Goal: Information Seeking & Learning: Find specific fact

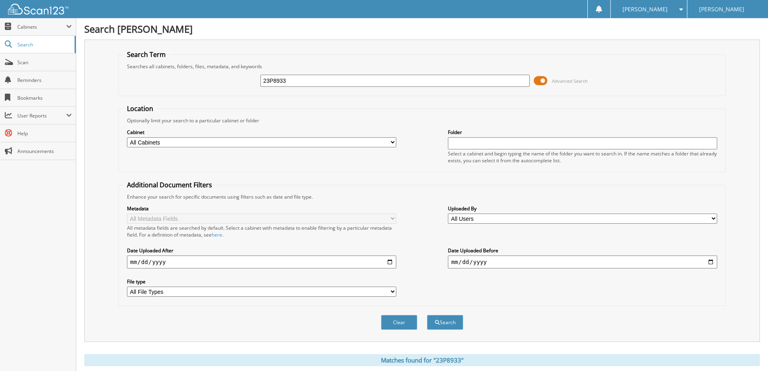
click at [326, 77] on input "23P8933" at bounding box center [395, 81] width 269 height 12
paste input "1FT8W3BMXREE78395"
type input "1FT8W3BMXREE78395"
click at [451, 331] on div "Clear Search" at bounding box center [423, 322] width 608 height 33
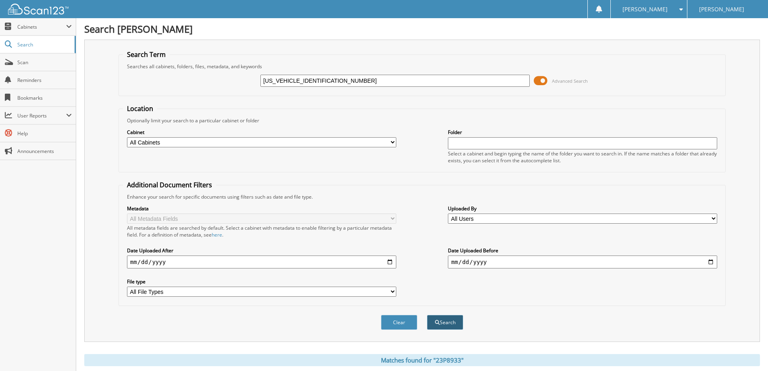
click at [453, 326] on button "Search" at bounding box center [445, 322] width 36 height 15
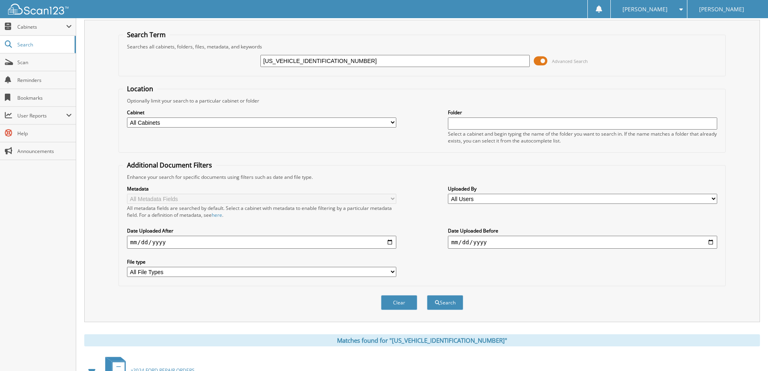
scroll to position [18, 0]
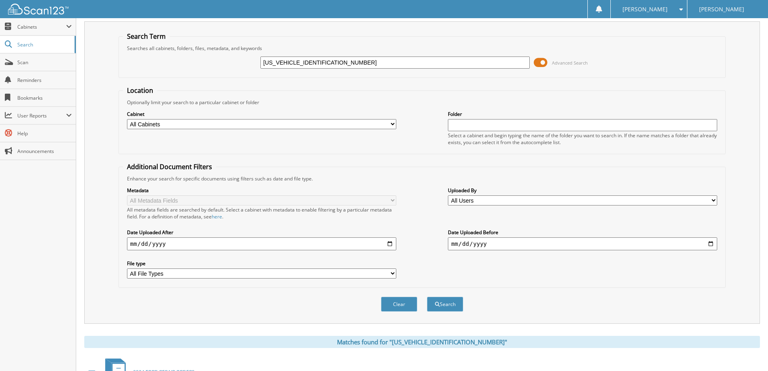
click at [368, 69] on div "1FT8W3BMXREE78395" at bounding box center [395, 63] width 269 height 14
drag, startPoint x: 368, startPoint y: 69, endPoint x: 370, endPoint y: 63, distance: 5.8
click at [368, 68] on div "1FT8W3BMXREE78395" at bounding box center [395, 63] width 269 height 14
click at [372, 62] on input "1FT8W3BMXREE78395" at bounding box center [395, 62] width 269 height 12
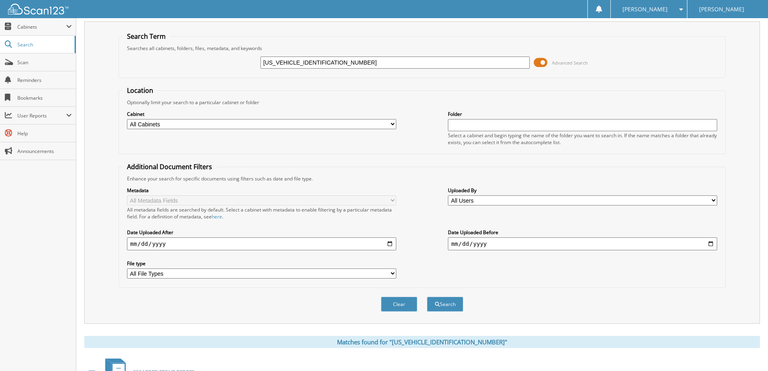
paste input "24F3"
type input "24F38395"
click at [446, 294] on div "Clear Search" at bounding box center [423, 304] width 608 height 33
click at [445, 303] on button "Search" at bounding box center [445, 304] width 36 height 15
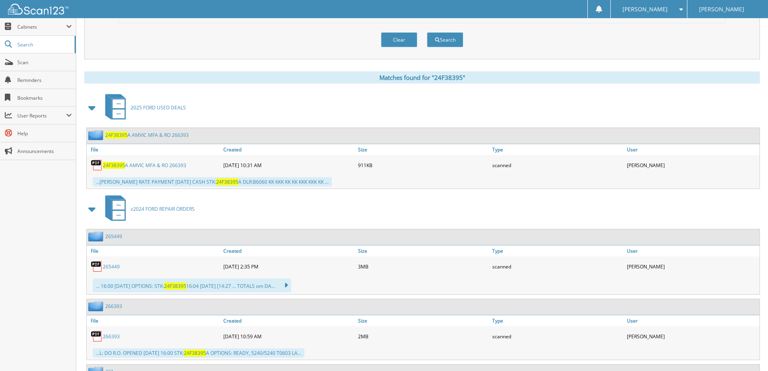
click at [175, 161] on div "24F38395 A AMVIC MFA & RO 266393" at bounding box center [154, 165] width 135 height 16
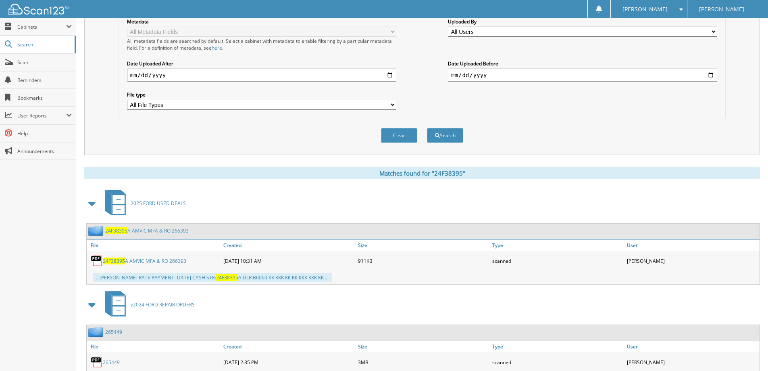
scroll to position [185, 0]
